Goal: Find specific page/section: Find specific page/section

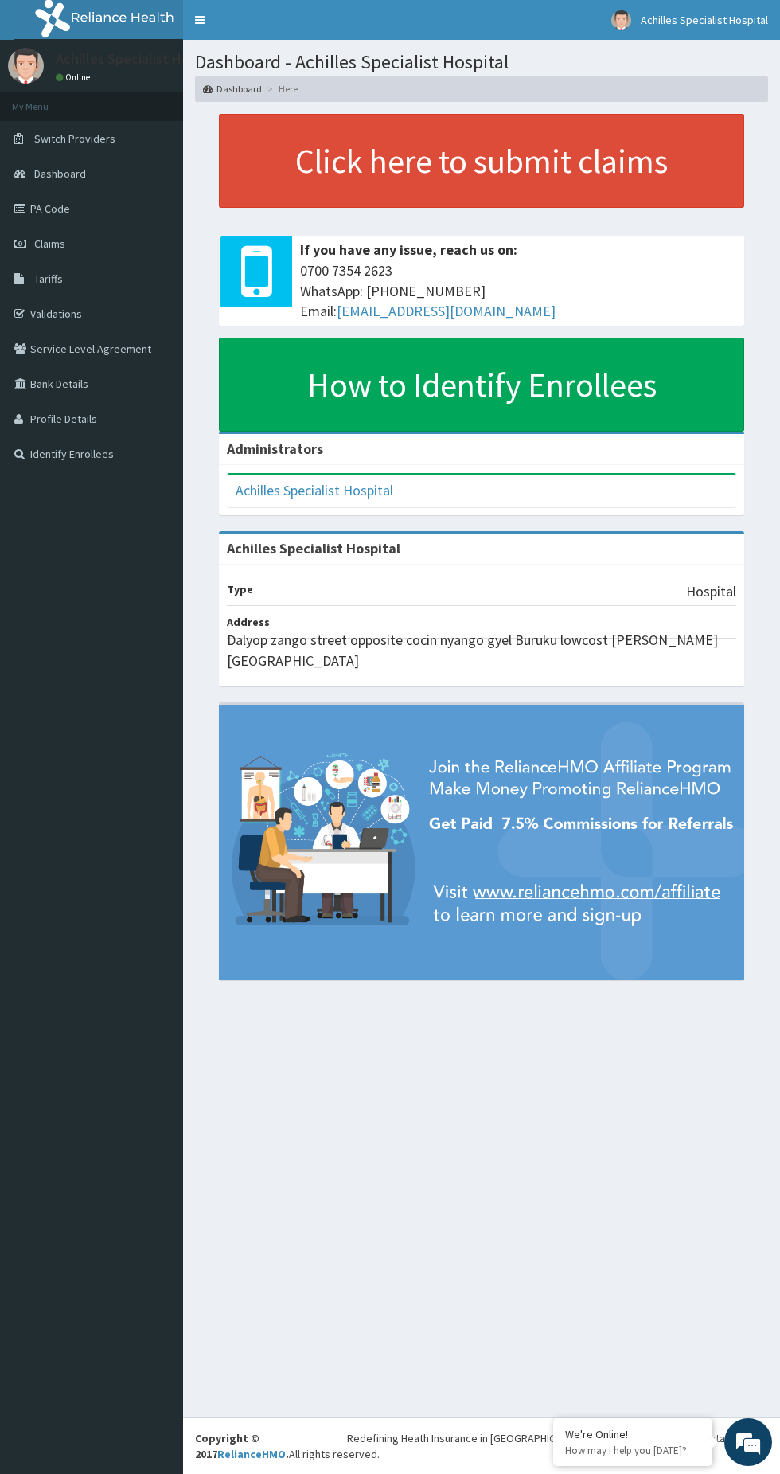
click at [49, 209] on link "PA Code" at bounding box center [91, 208] width 183 height 35
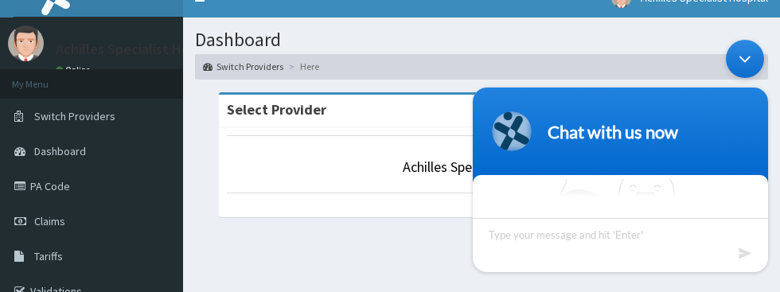
scroll to position [30, 0]
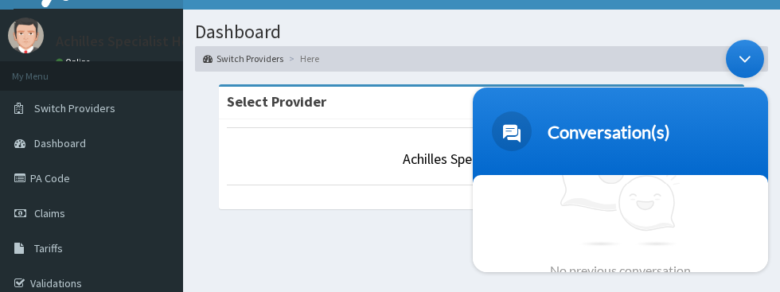
click at [752, 99] on header "Conversation(s)" at bounding box center [620, 136] width 295 height 96
click at [50, 177] on link "PA Code" at bounding box center [91, 178] width 183 height 35
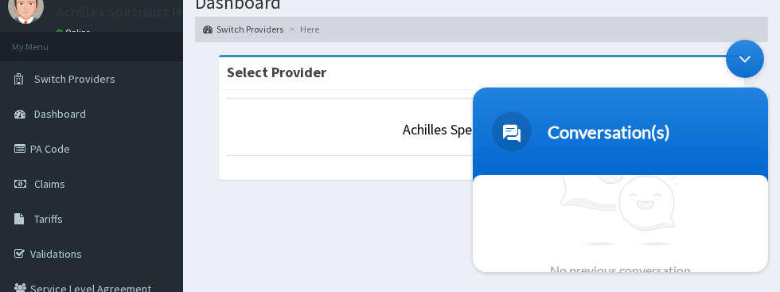
scroll to position [89, 0]
